Goal: Transaction & Acquisition: Purchase product/service

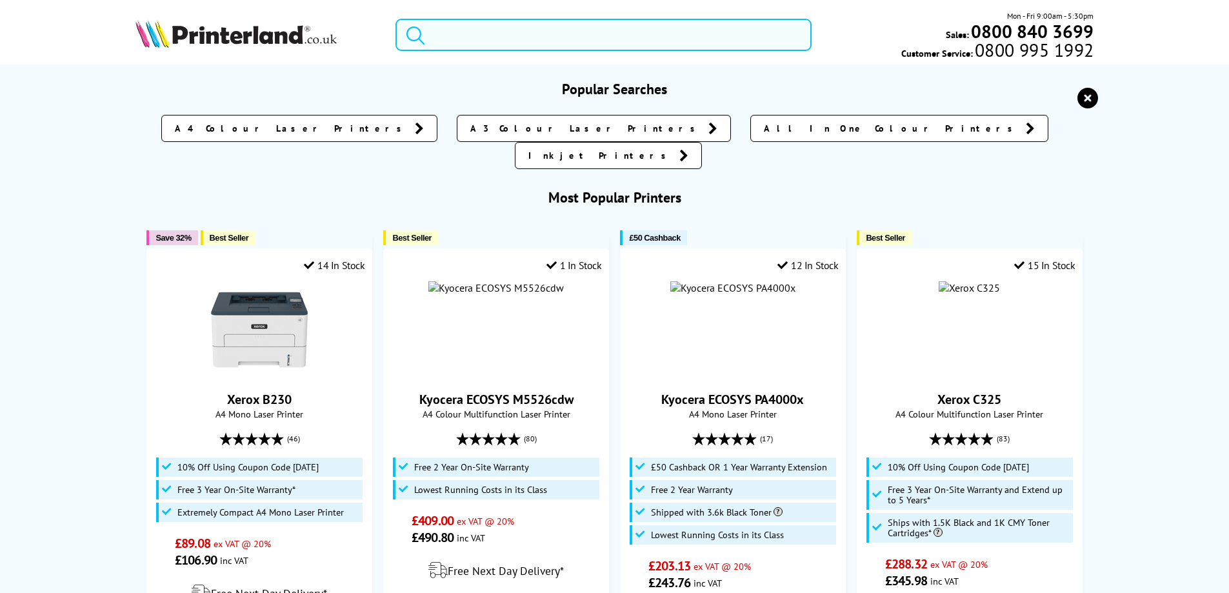
click at [523, 35] on input "search" at bounding box center [604, 35] width 416 height 32
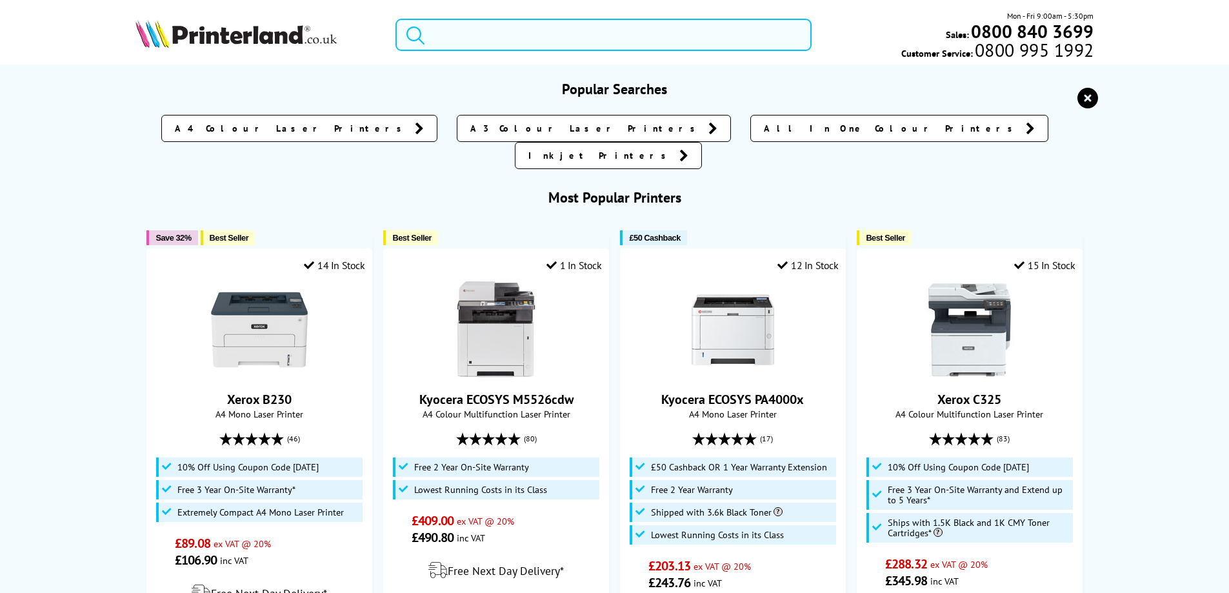
paste input "HP D9P29A 550 Sheet Feeder Tray"
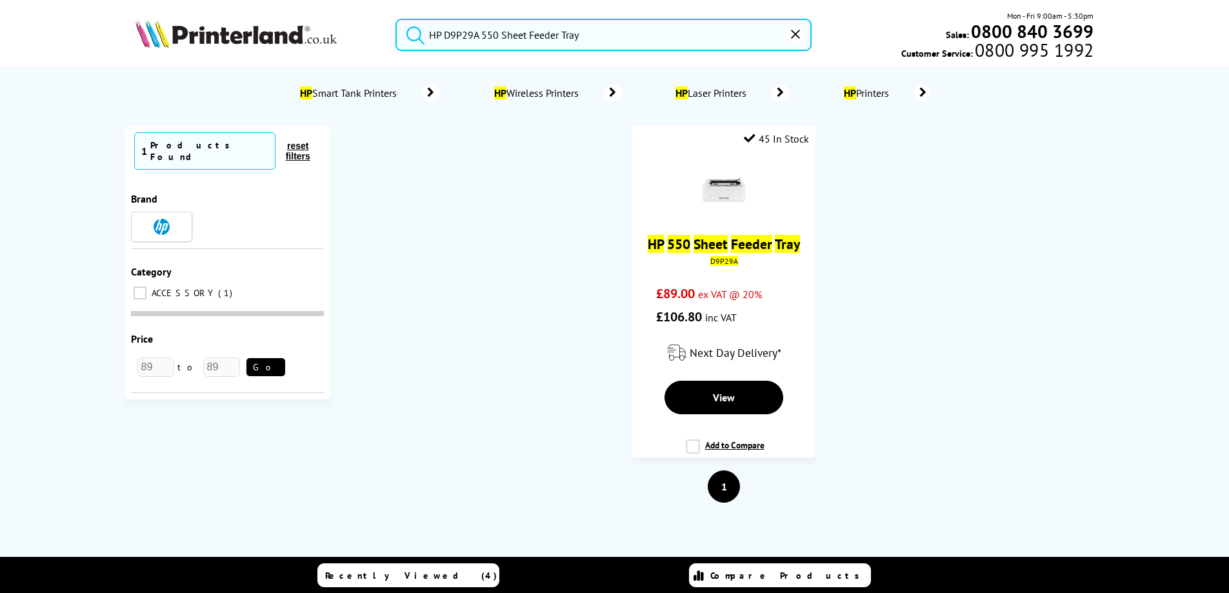
type input "HP D9P29A 550 Sheet Feeder Tray"
click at [396, 19] on button "submit" at bounding box center [412, 33] width 32 height 28
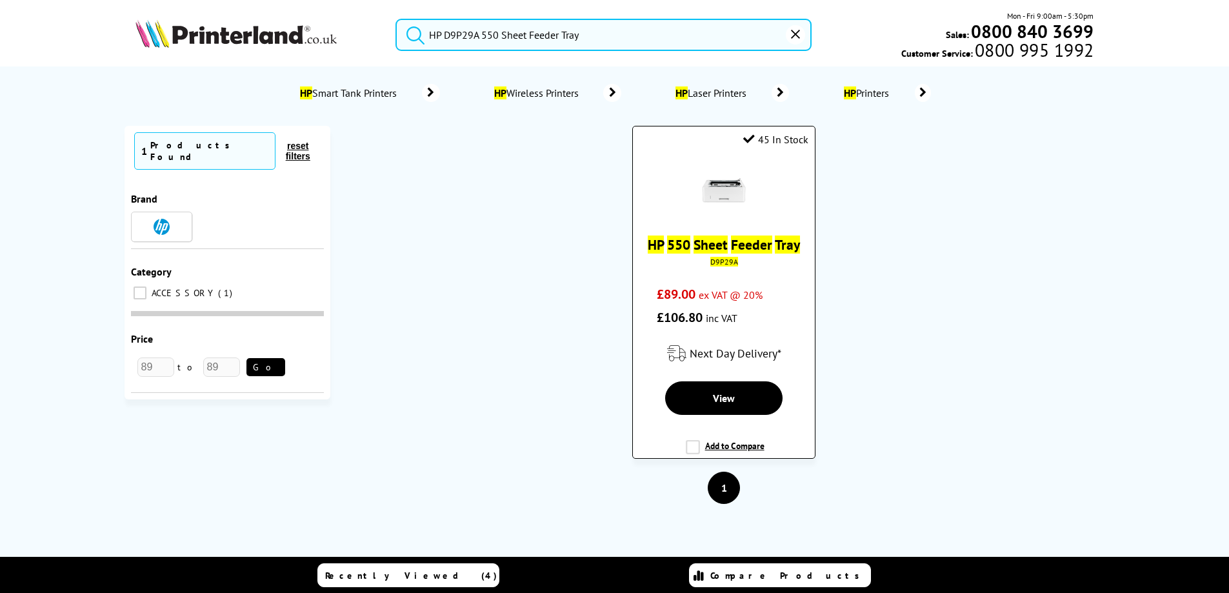
click at [728, 186] on img at bounding box center [723, 190] width 45 height 45
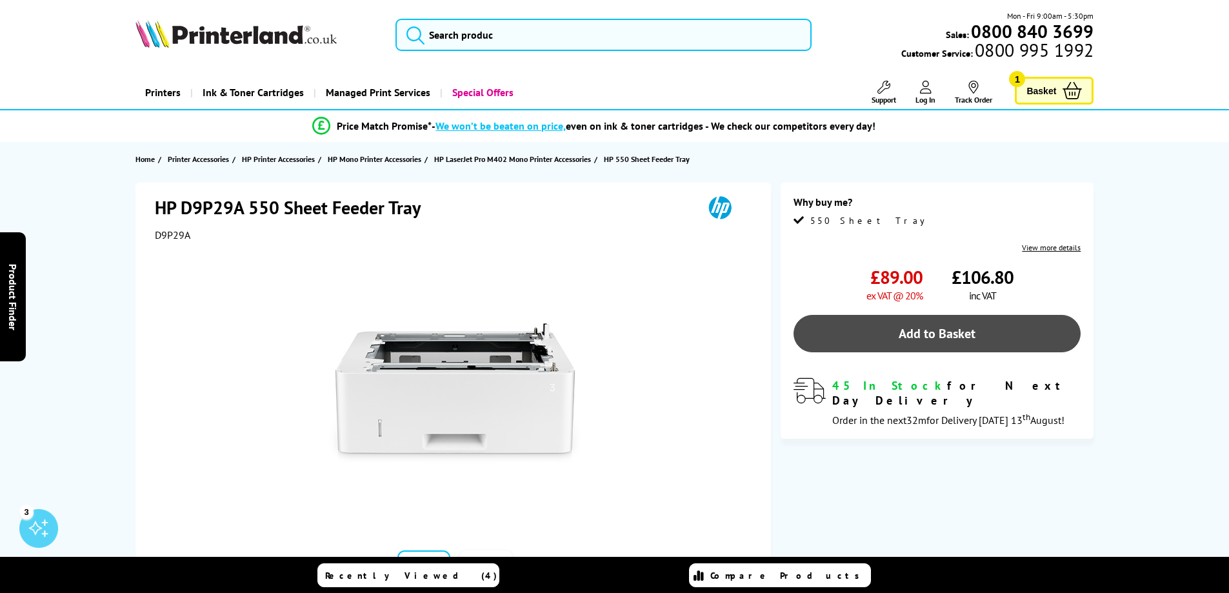
click at [961, 328] on link "Add to Basket" at bounding box center [937, 333] width 287 height 37
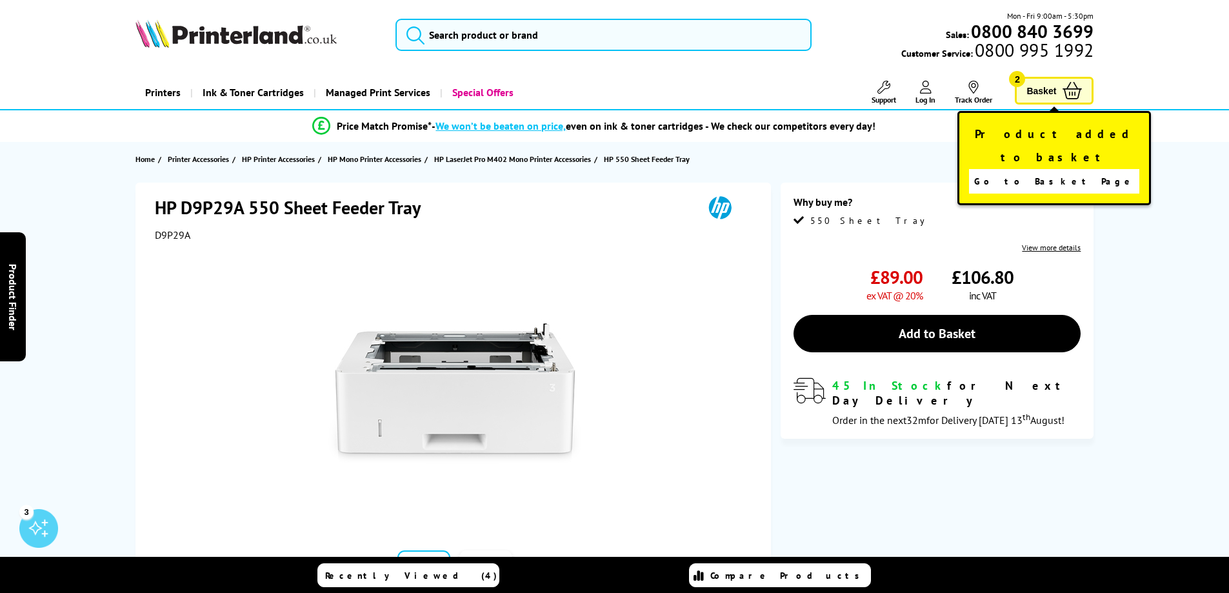
click at [1045, 90] on span "Basket" at bounding box center [1042, 90] width 30 height 17
